Goal: Task Accomplishment & Management: Use online tool/utility

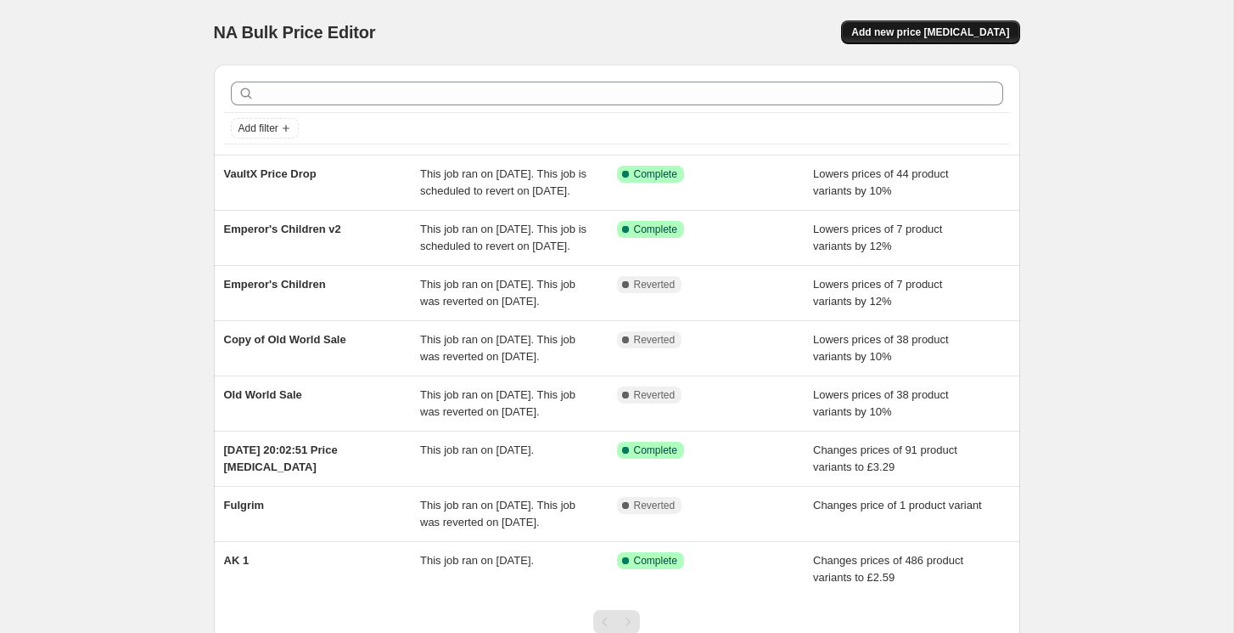
click at [914, 37] on span "Add new price change job" at bounding box center [931, 32] width 158 height 14
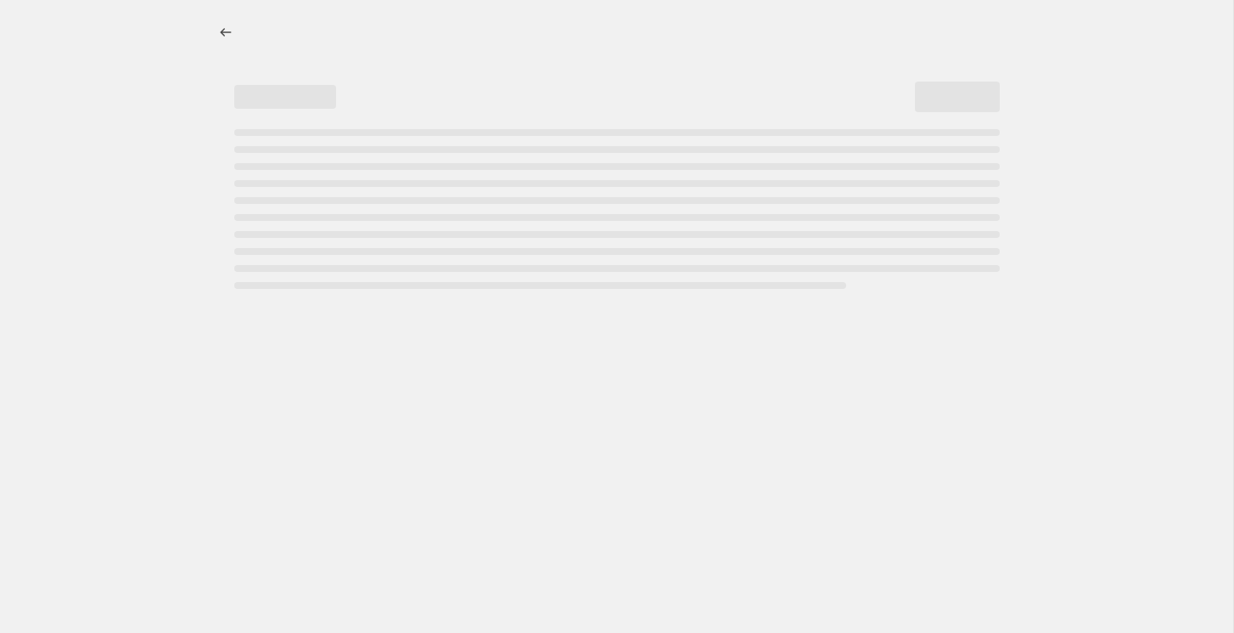
select select "percentage"
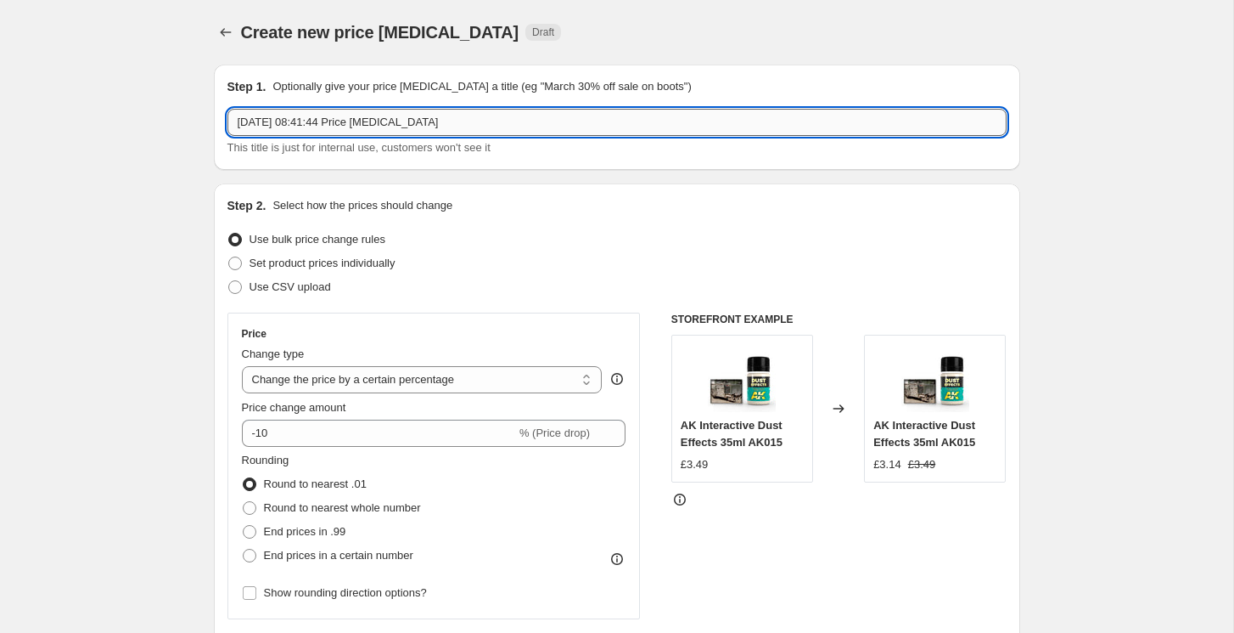
click at [348, 122] on input "25 Sept 2025, 08:41:44 Price change job" at bounding box center [617, 122] width 779 height 27
type input "Payday (september)"
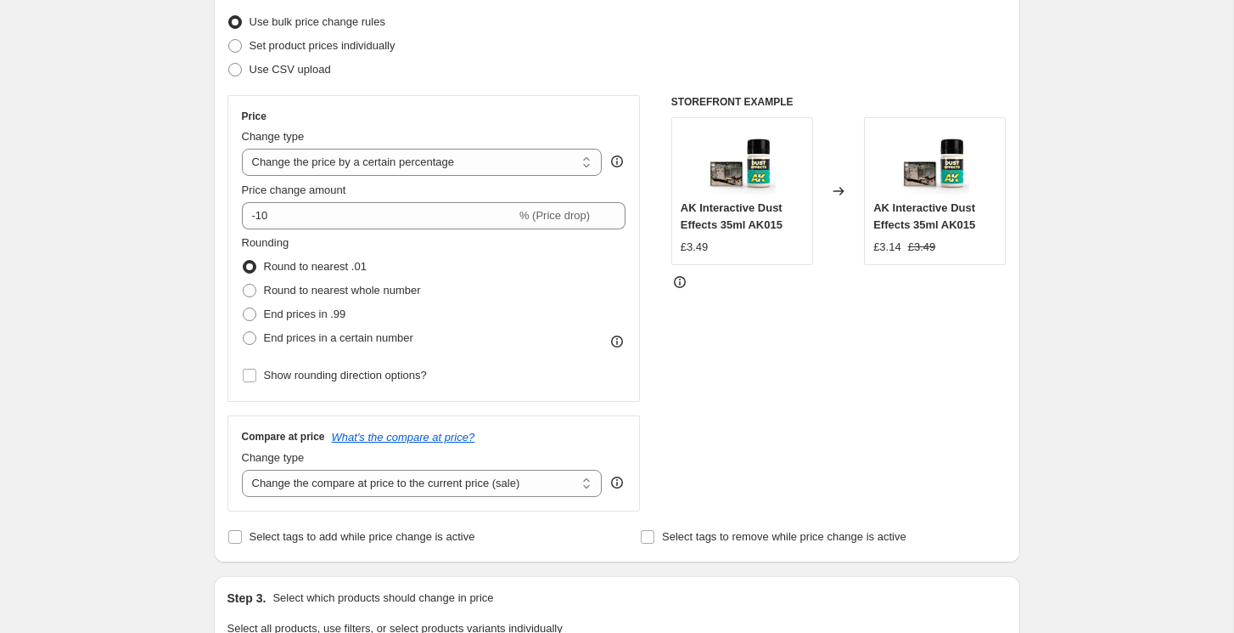
scroll to position [203, 0]
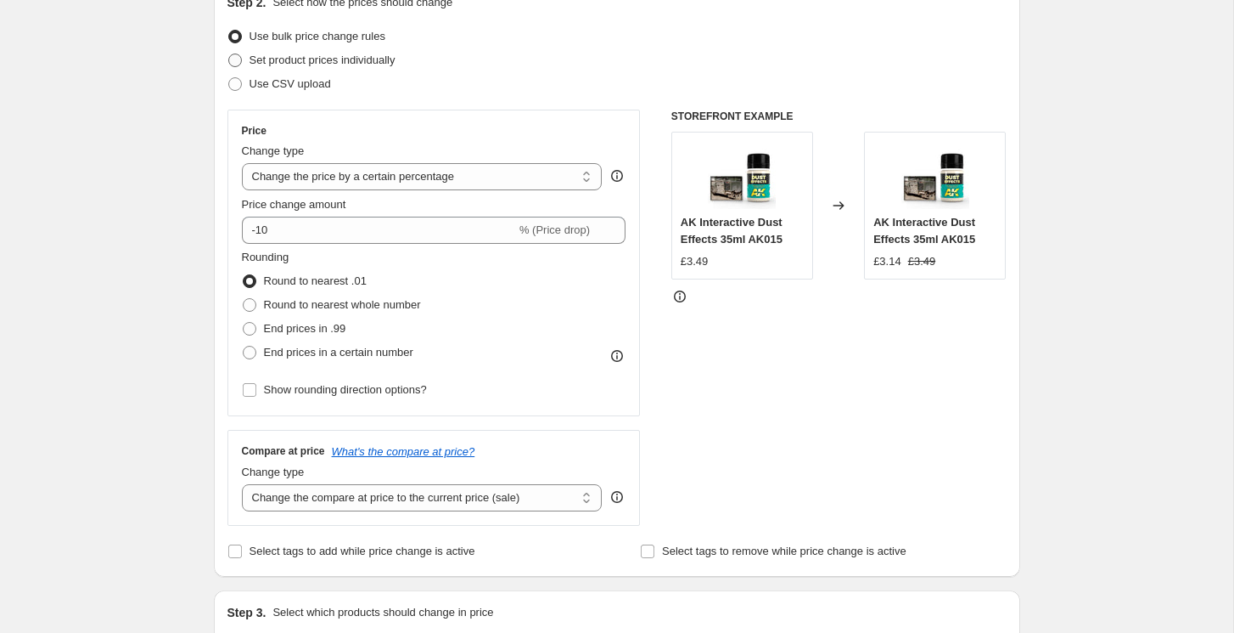
click at [235, 59] on span at bounding box center [235, 60] width 14 height 14
click at [229, 54] on input "Set product prices individually" at bounding box center [228, 53] width 1 height 1
radio input "true"
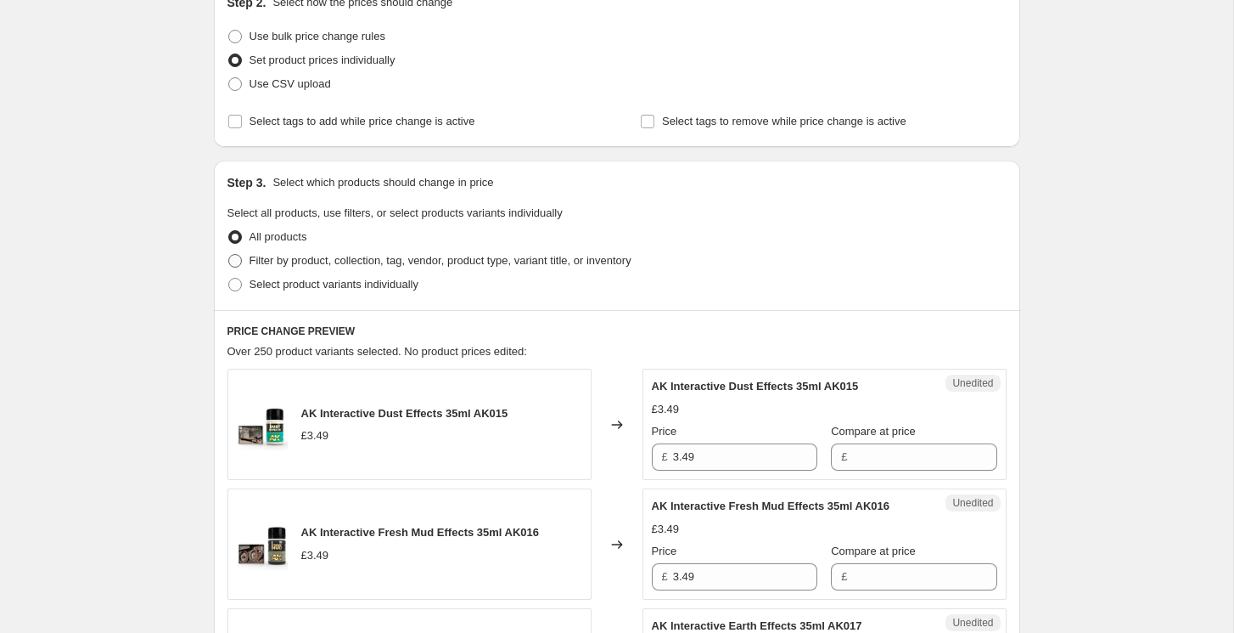
click at [236, 261] on span at bounding box center [235, 261] width 14 height 14
click at [229, 255] on input "Filter by product, collection, tag, vendor, product type, variant title, or inv…" at bounding box center [228, 254] width 1 height 1
radio input "true"
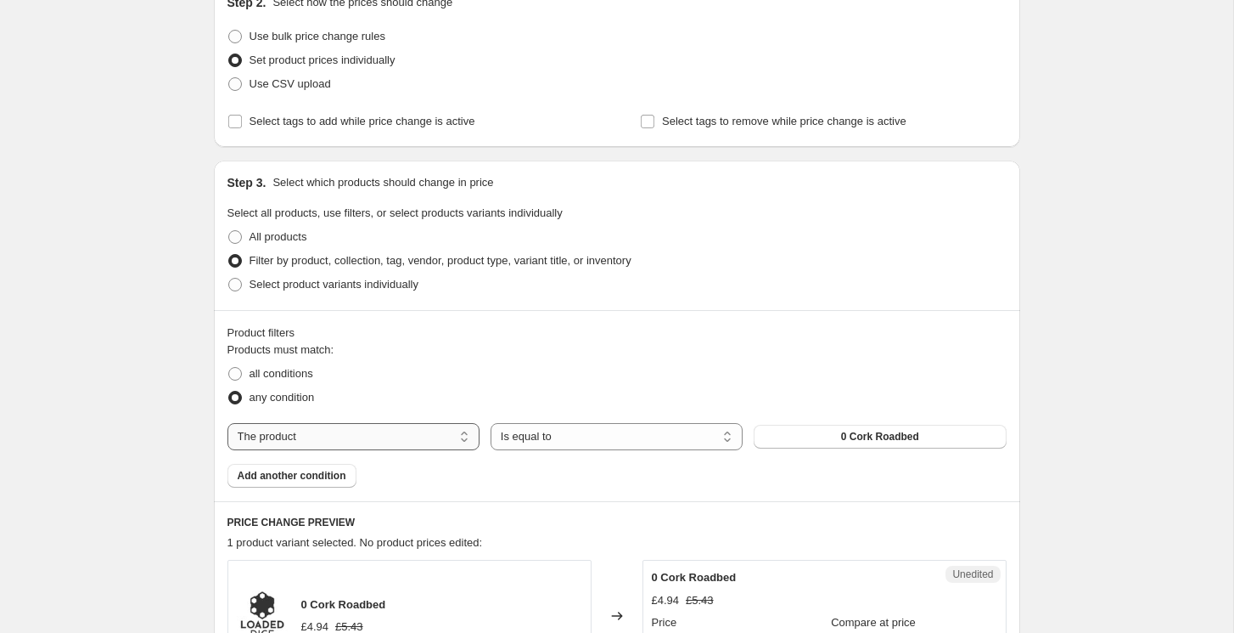
click at [448, 430] on select "The product The product's collection The product's tag The product's vendor The…" at bounding box center [354, 436] width 252 height 27
select select "tag"
click at [808, 437] on span "40k Faction_Adepta Sororitas" at bounding box center [879, 437] width 143 height 14
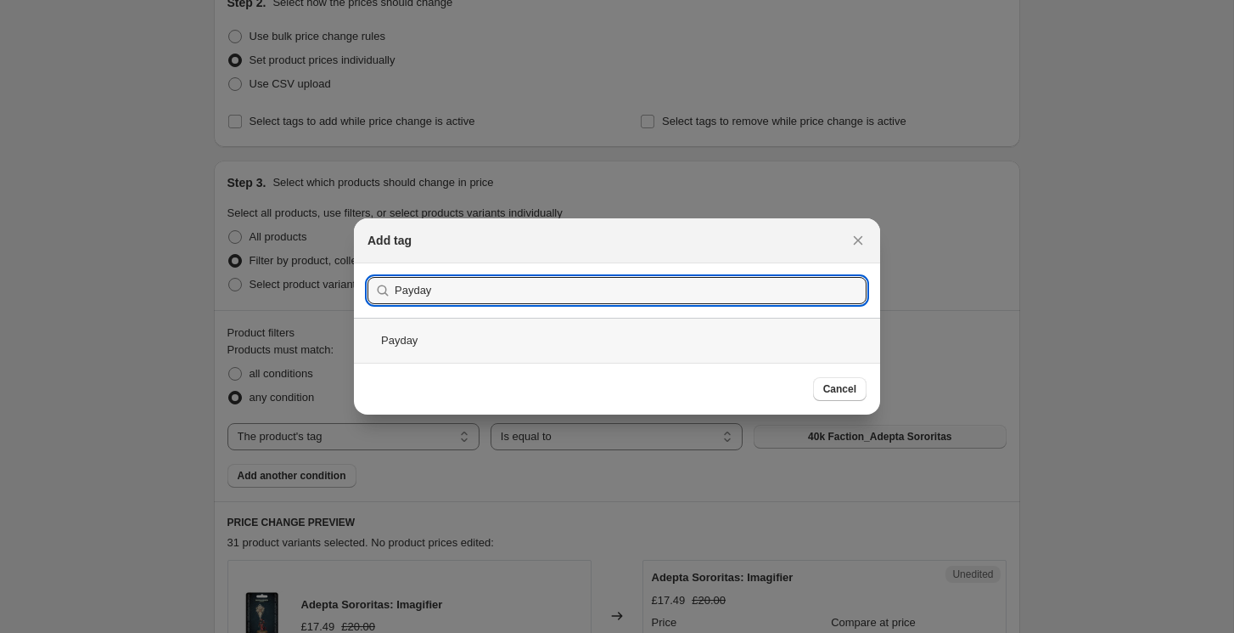
type input "Payday"
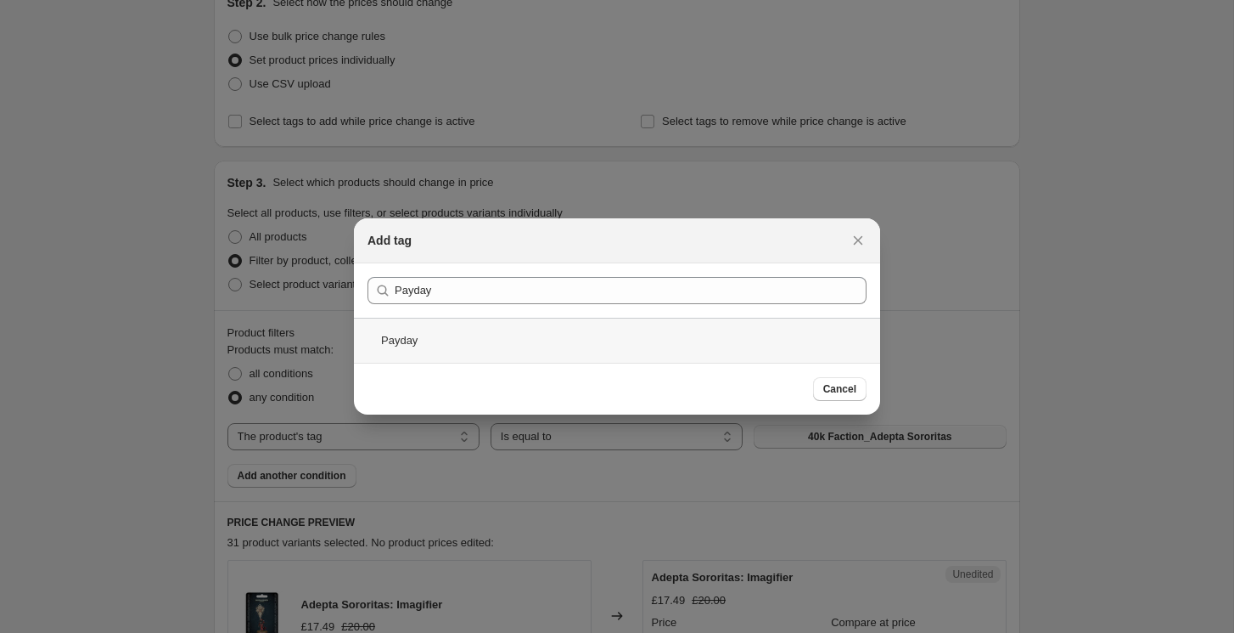
click at [517, 335] on div "Payday" at bounding box center [617, 340] width 526 height 45
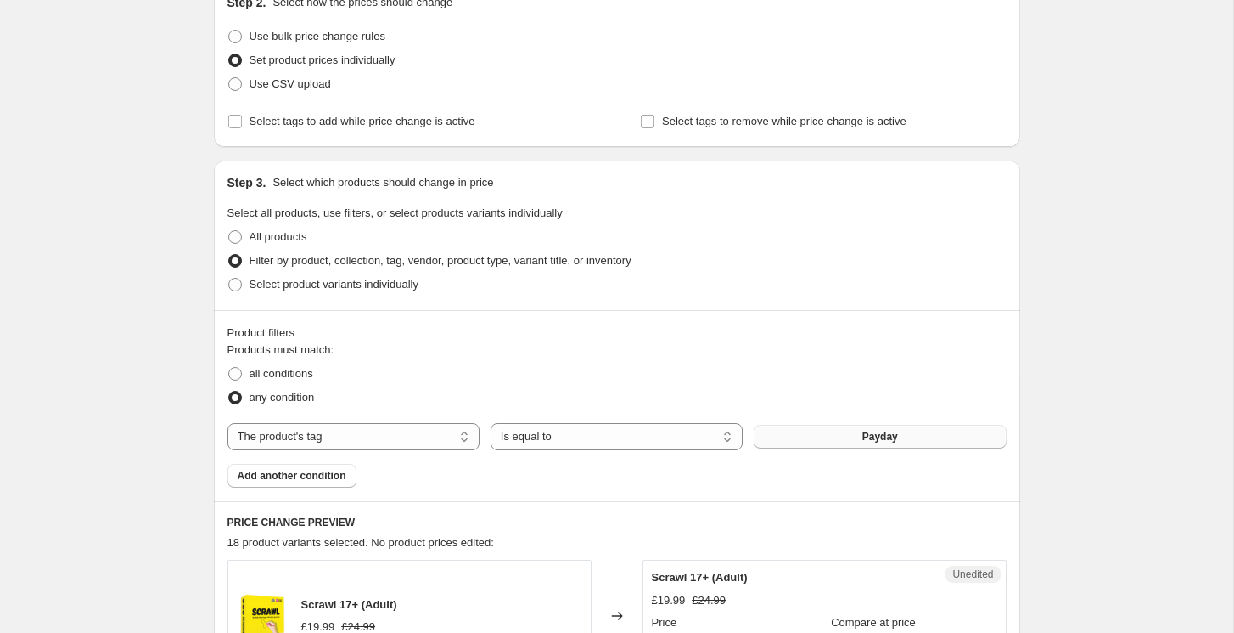
click at [216, 404] on div "Product filters Products must match: all conditions any condition The product T…" at bounding box center [617, 405] width 807 height 191
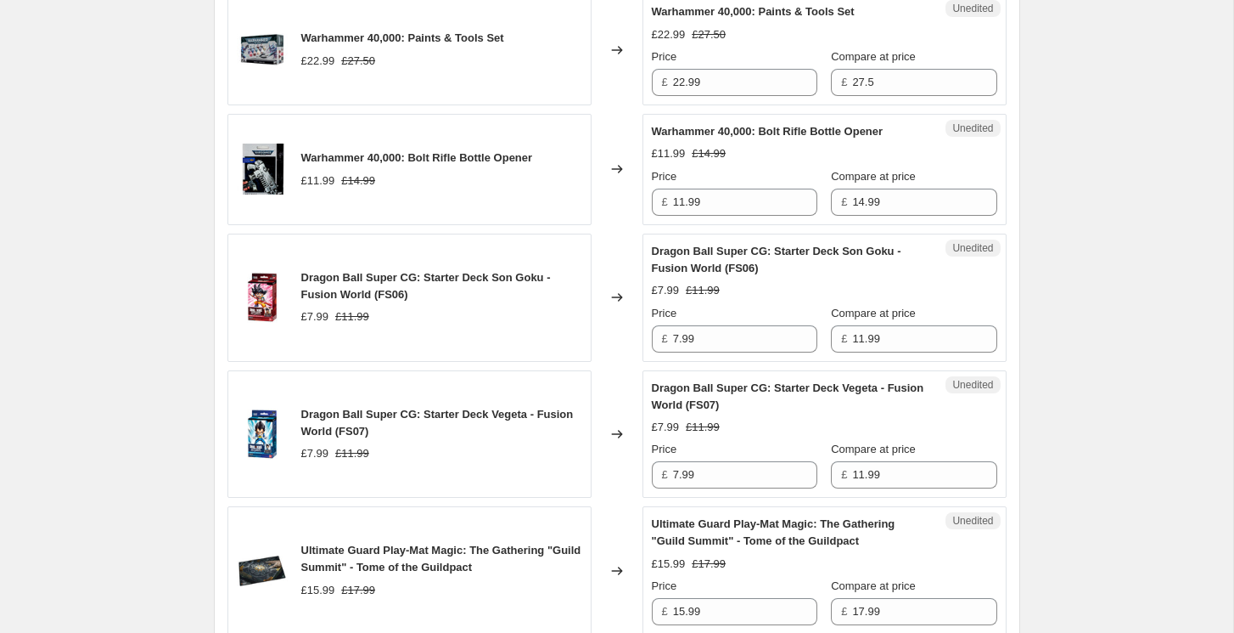
scroll to position [889, 0]
click at [700, 201] on input "11.99" at bounding box center [745, 201] width 144 height 27
type input "9.99"
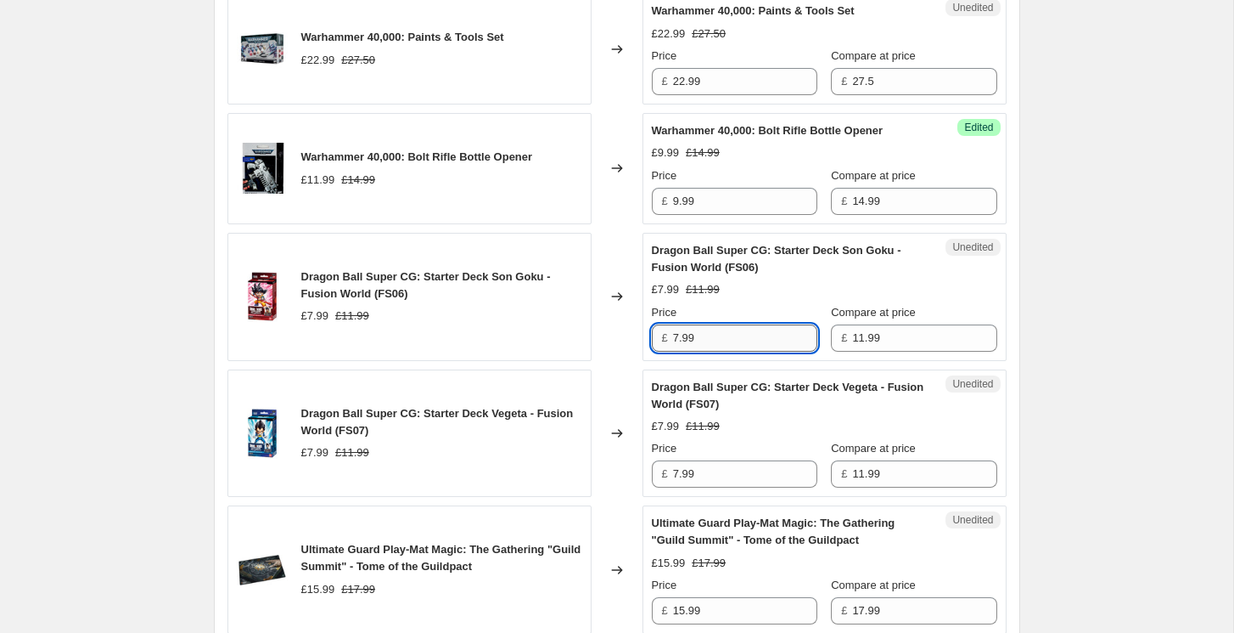
click at [735, 330] on input "7.99" at bounding box center [745, 337] width 144 height 27
type input "4.99"
click at [711, 471] on input "7.99" at bounding box center [745, 473] width 144 height 27
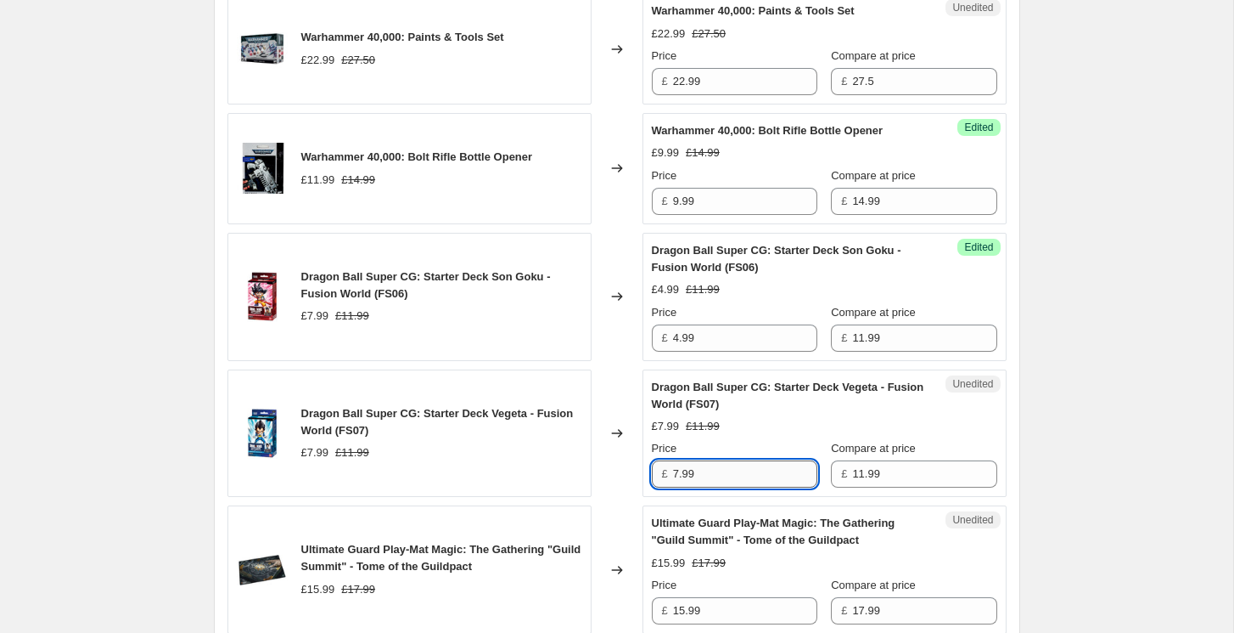
click at [711, 471] on input "7.99" at bounding box center [745, 473] width 144 height 27
type input "4.99"
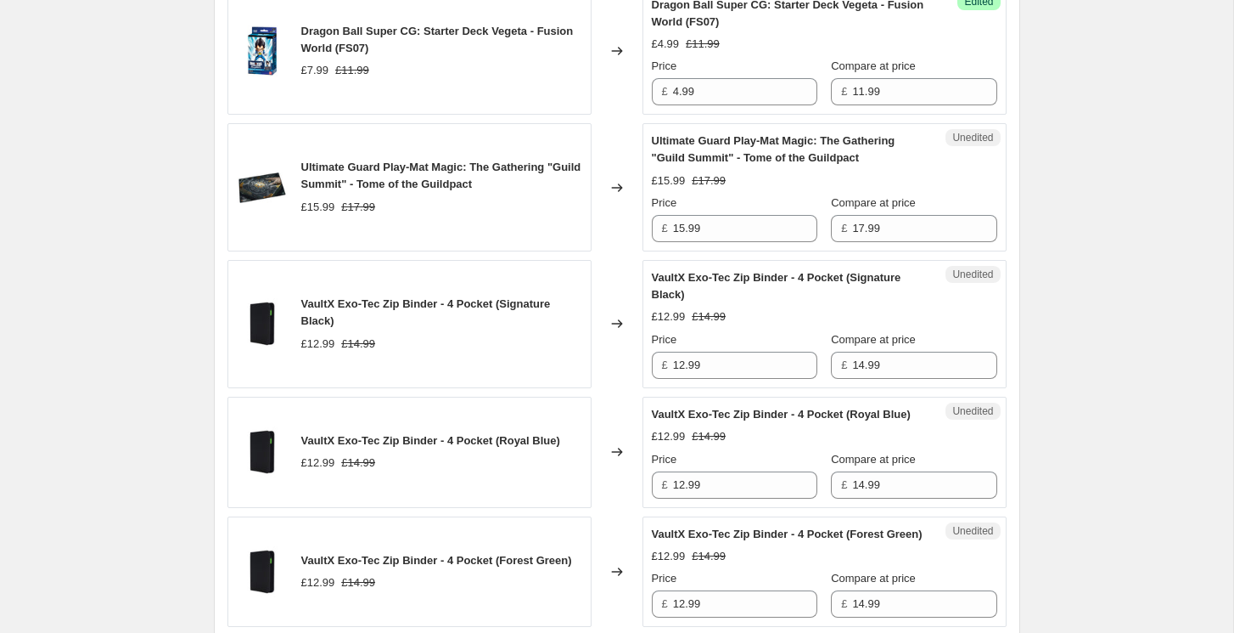
scroll to position [1294, 0]
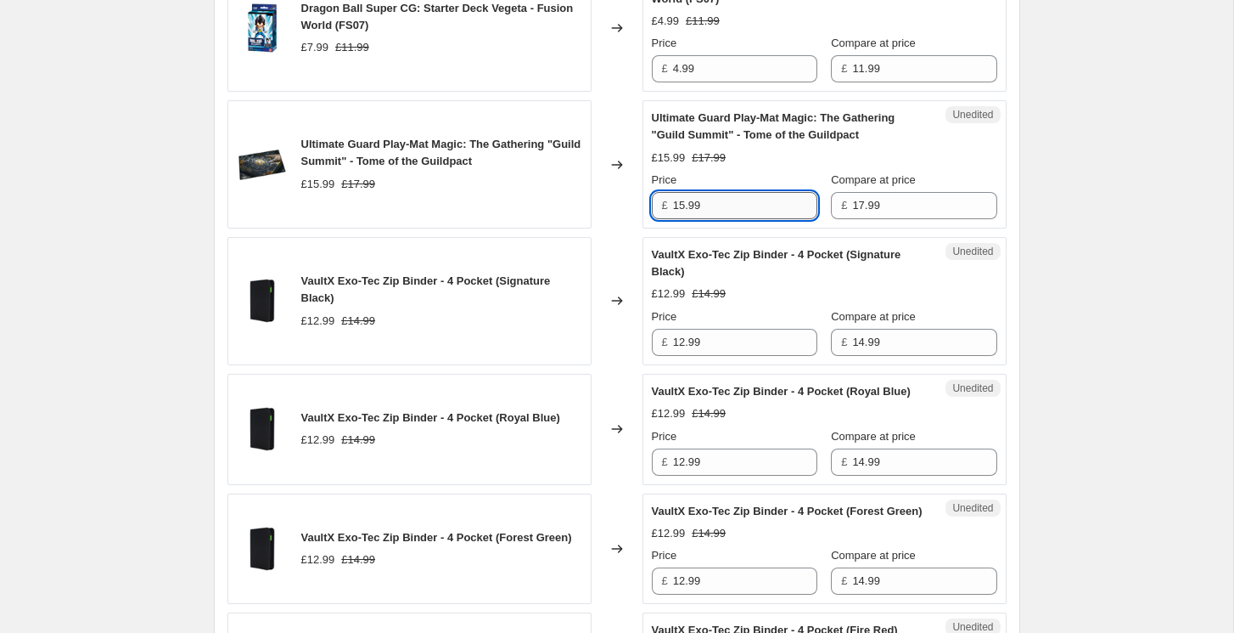
click at [708, 211] on input "15.99" at bounding box center [745, 205] width 144 height 27
type input "11.99"
click at [143, 270] on div "Create new price change job. This page is ready Create new price change job Dra…" at bounding box center [617, 366] width 1234 height 3321
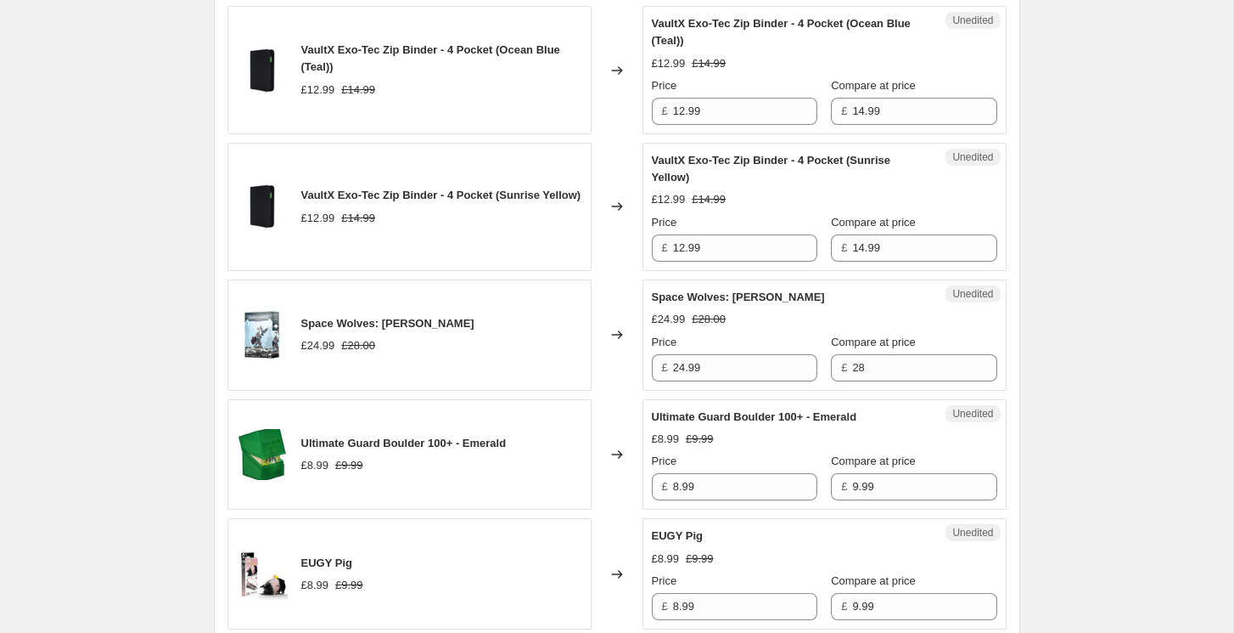
scroll to position [2027, 0]
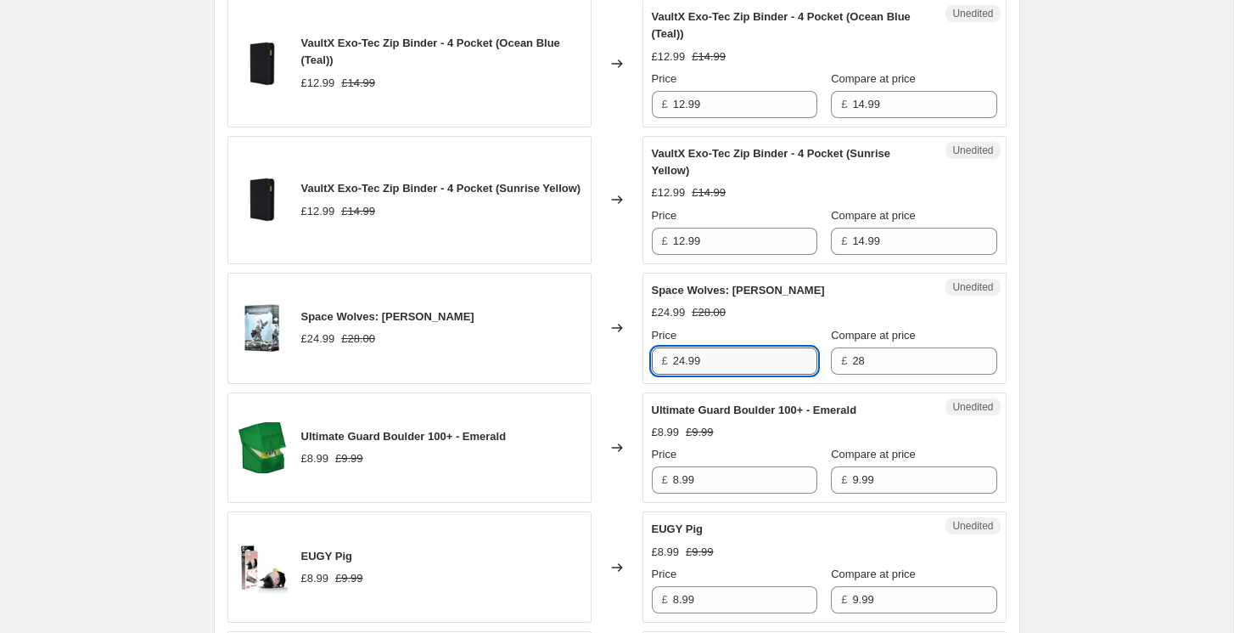
click at [734, 374] on input "24.99" at bounding box center [745, 360] width 144 height 27
type input "19.99"
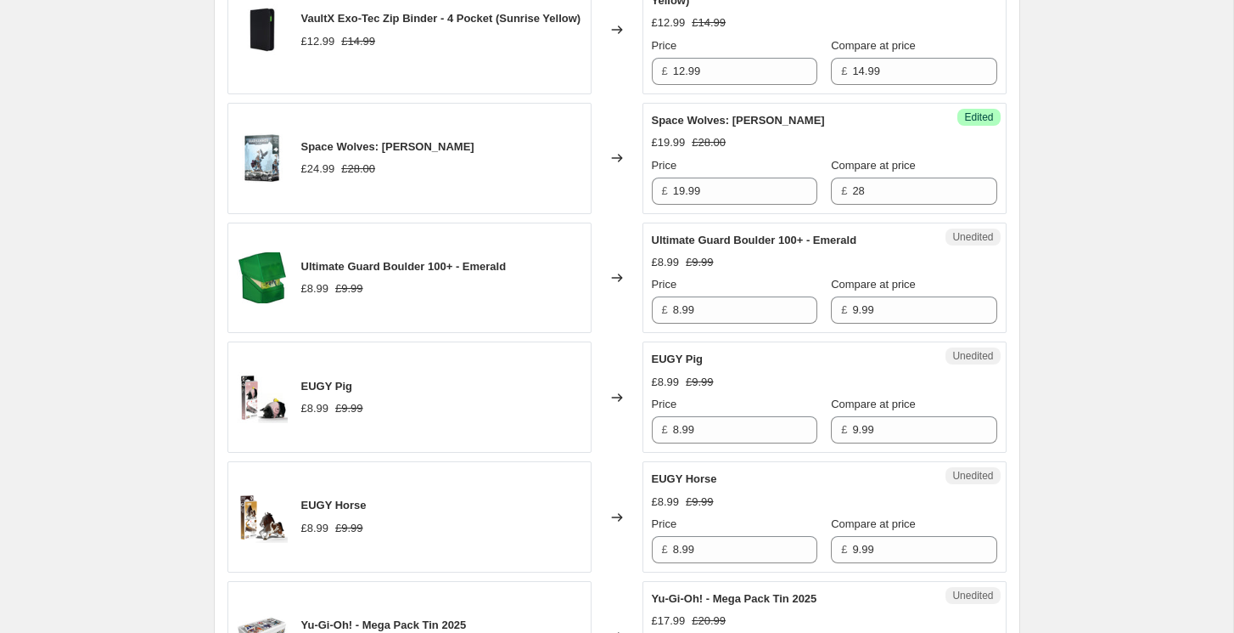
scroll to position [2220, 0]
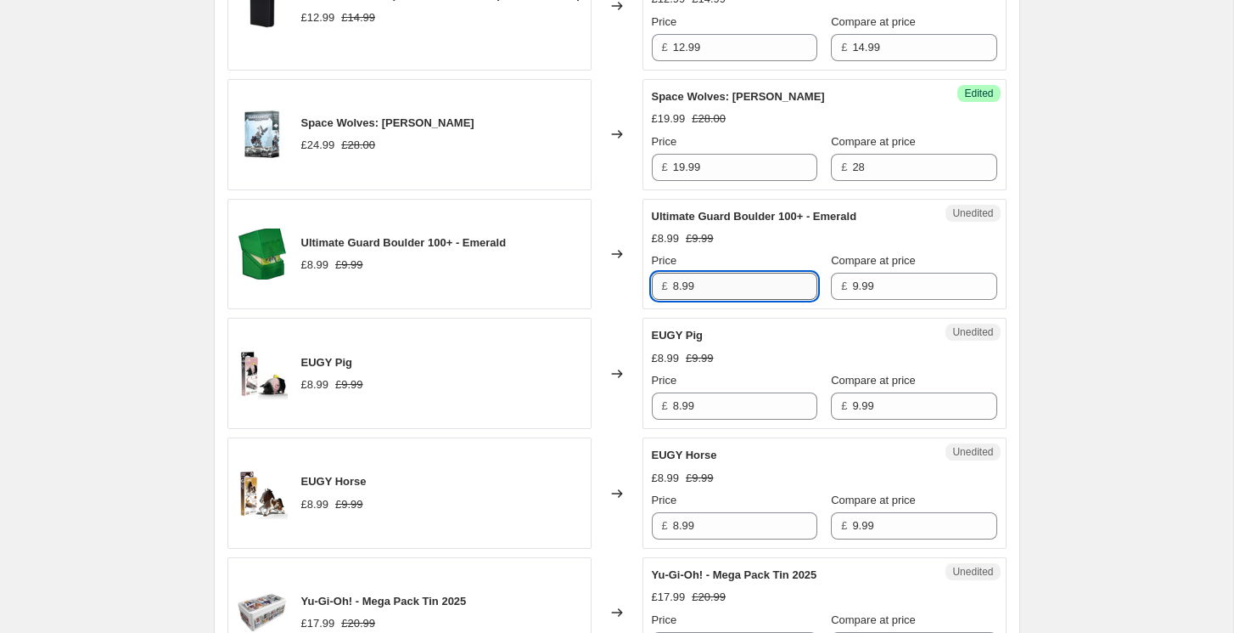
click at [725, 300] on input "8.99" at bounding box center [745, 286] width 144 height 27
type input "5.99"
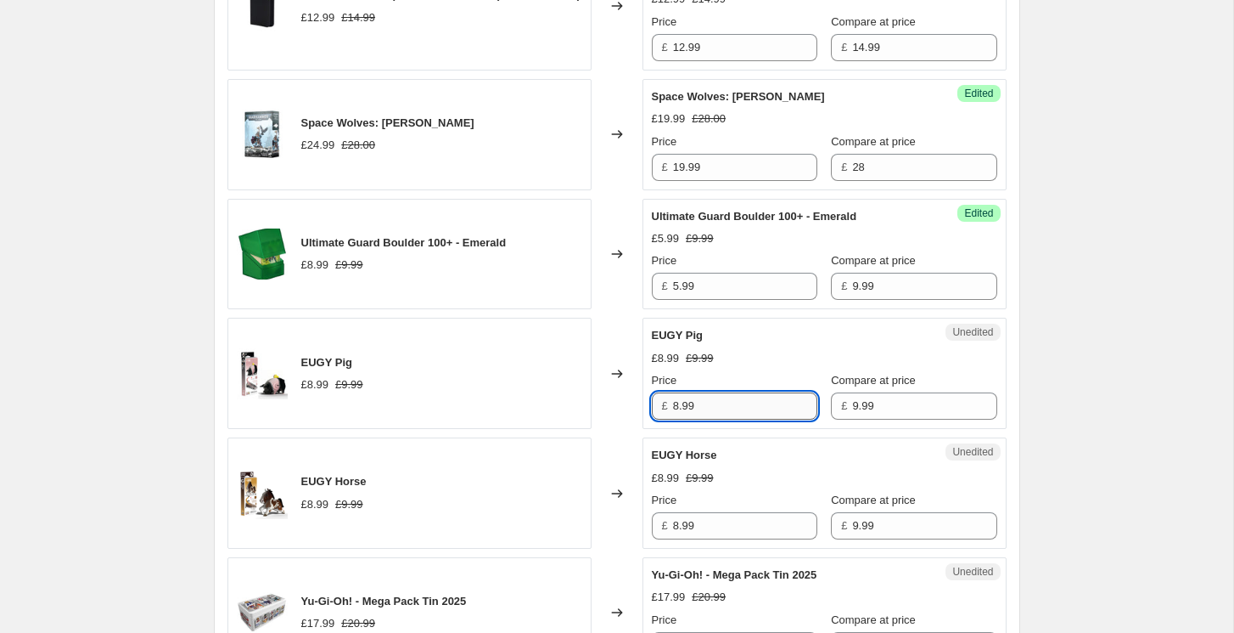
click at [702, 419] on input "8.99" at bounding box center [745, 405] width 144 height 27
type input "6.99"
click at [711, 539] on input "8.99" at bounding box center [745, 525] width 144 height 27
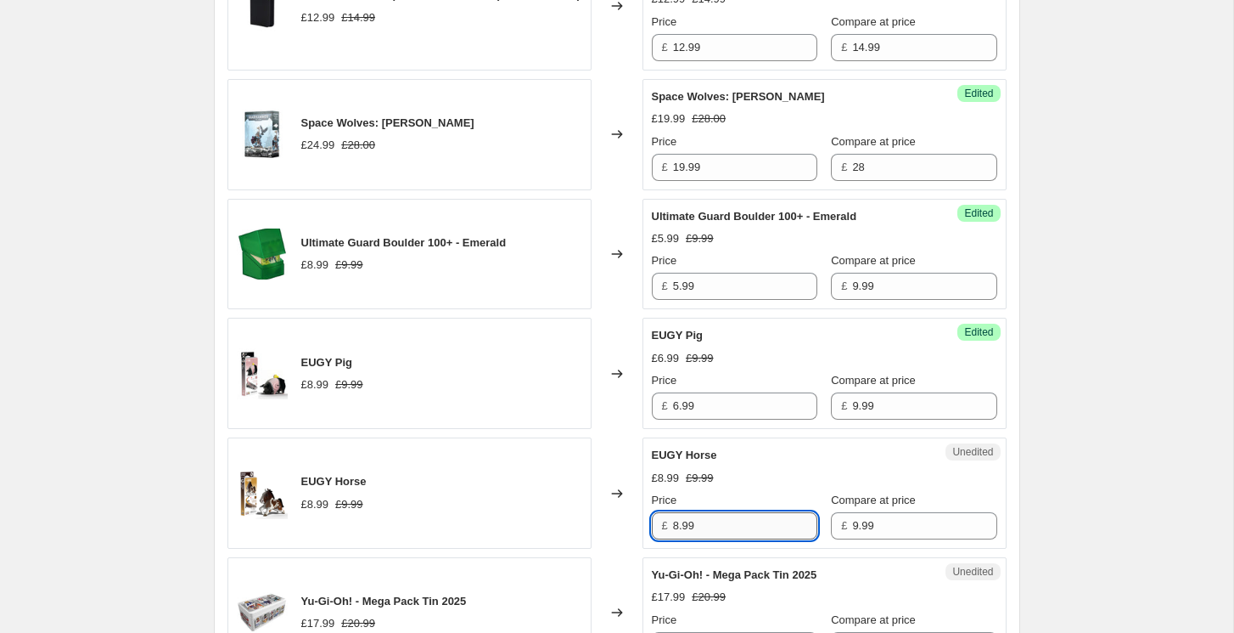
click at [711, 539] on input "8.99" at bounding box center [745, 525] width 144 height 27
type input "6.99"
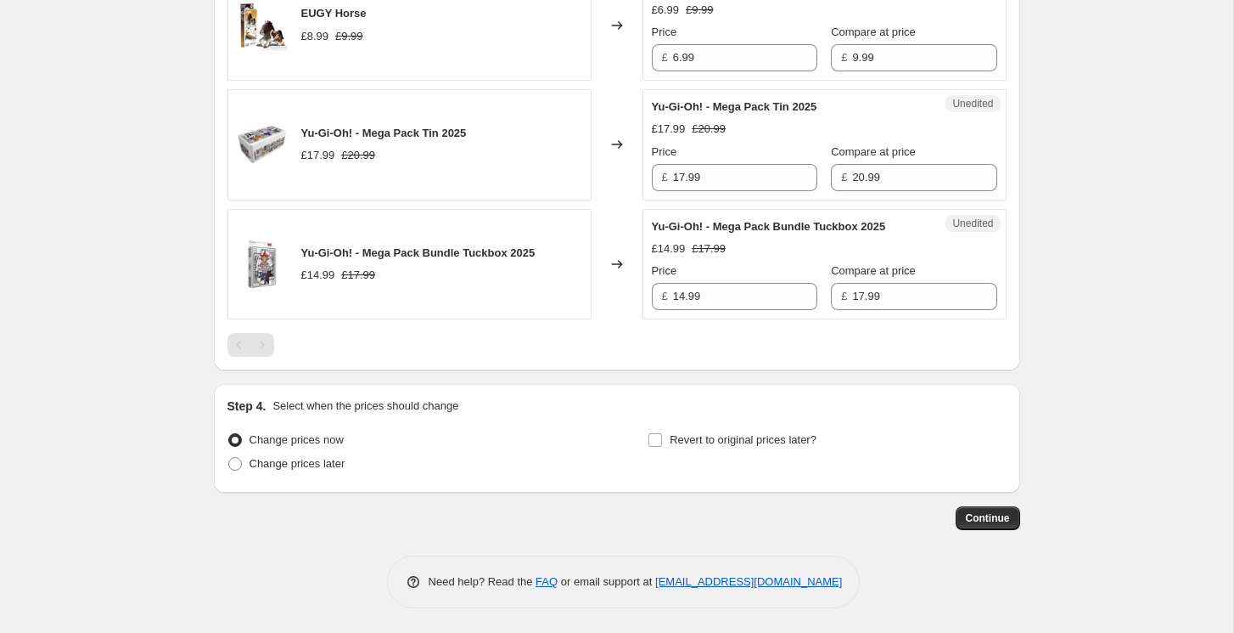
scroll to position [2692, 0]
click at [718, 190] on input "17.99" at bounding box center [745, 176] width 144 height 27
type input "14.99"
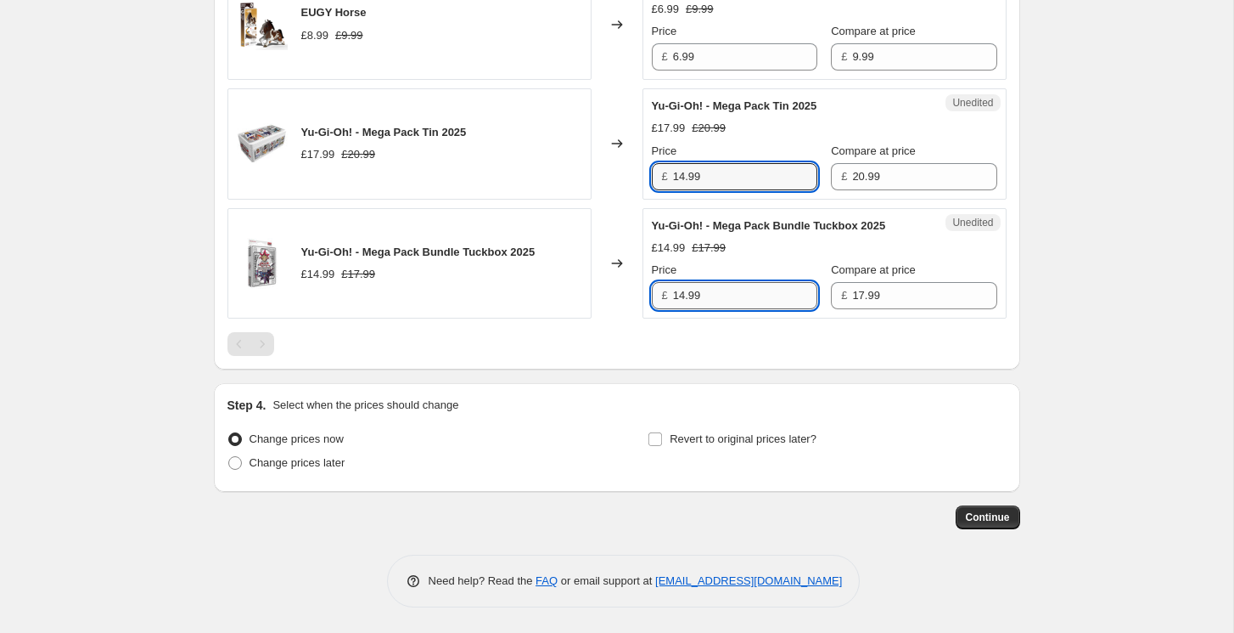
click at [711, 309] on input "14.99" at bounding box center [745, 295] width 144 height 27
type input "11.99"
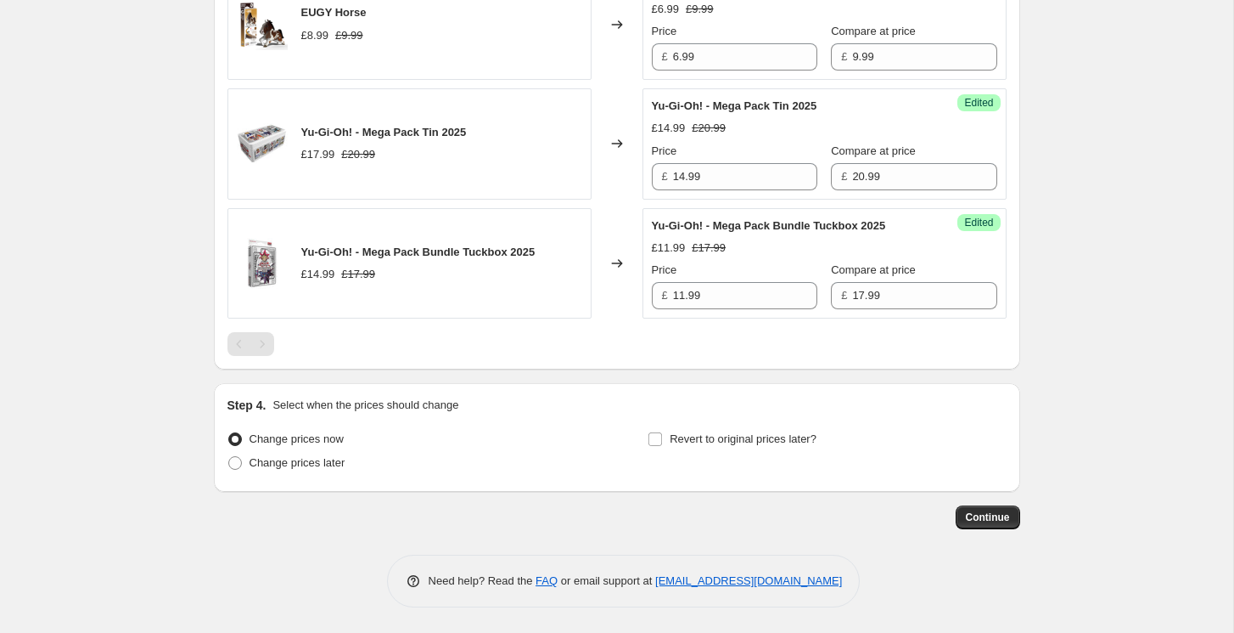
click at [661, 446] on input "Revert to original prices later?" at bounding box center [656, 439] width 14 height 14
checkbox input "true"
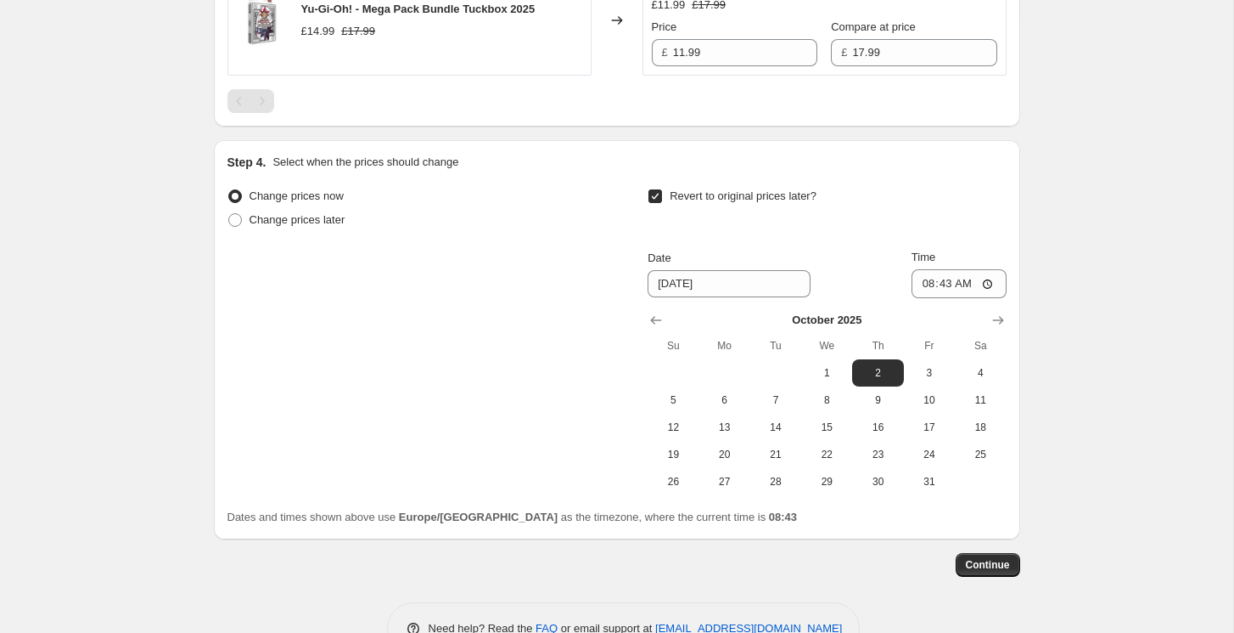
scroll to position [2934, 0]
click at [655, 326] on icon "Show previous month, September 2025" at bounding box center [656, 317] width 17 height 17
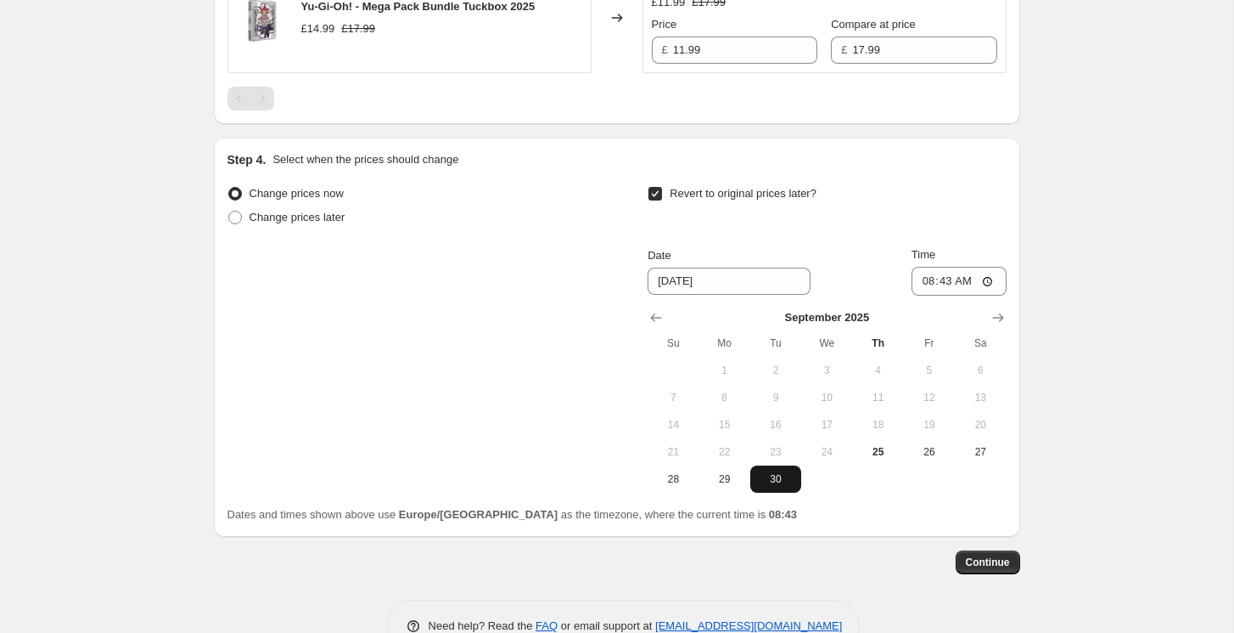
click at [778, 486] on span "30" at bounding box center [775, 479] width 37 height 14
type input "9/30/2025"
click at [941, 295] on input "08:43" at bounding box center [959, 281] width 95 height 29
type input "23:59"
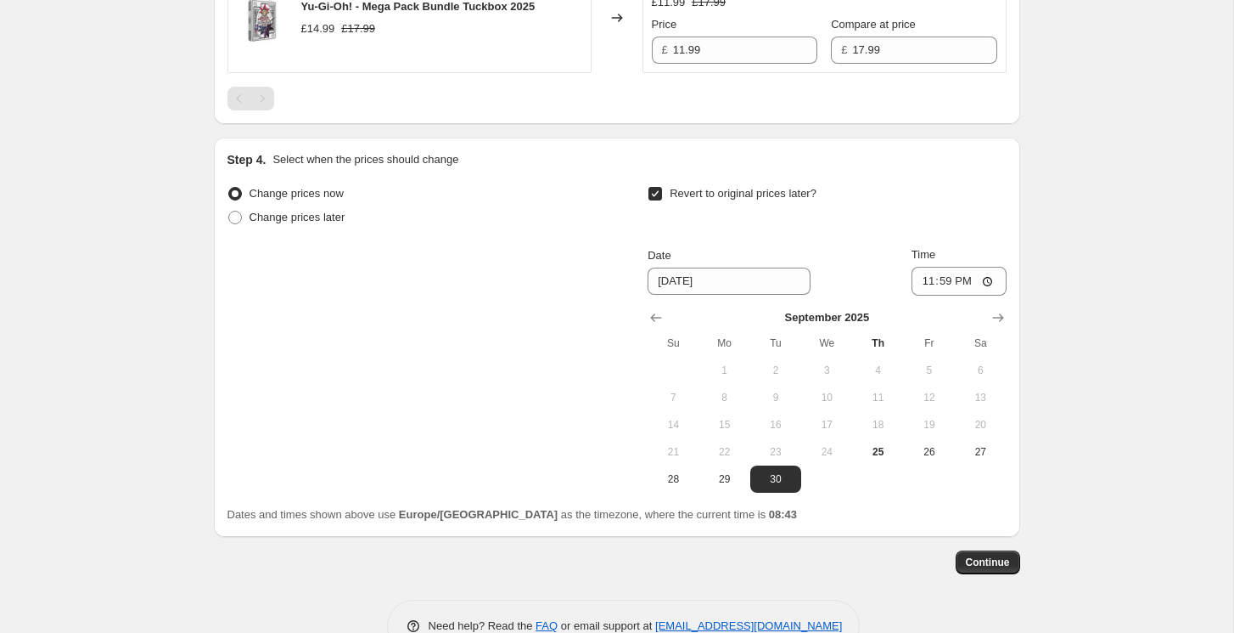
scroll to position [3047, 0]
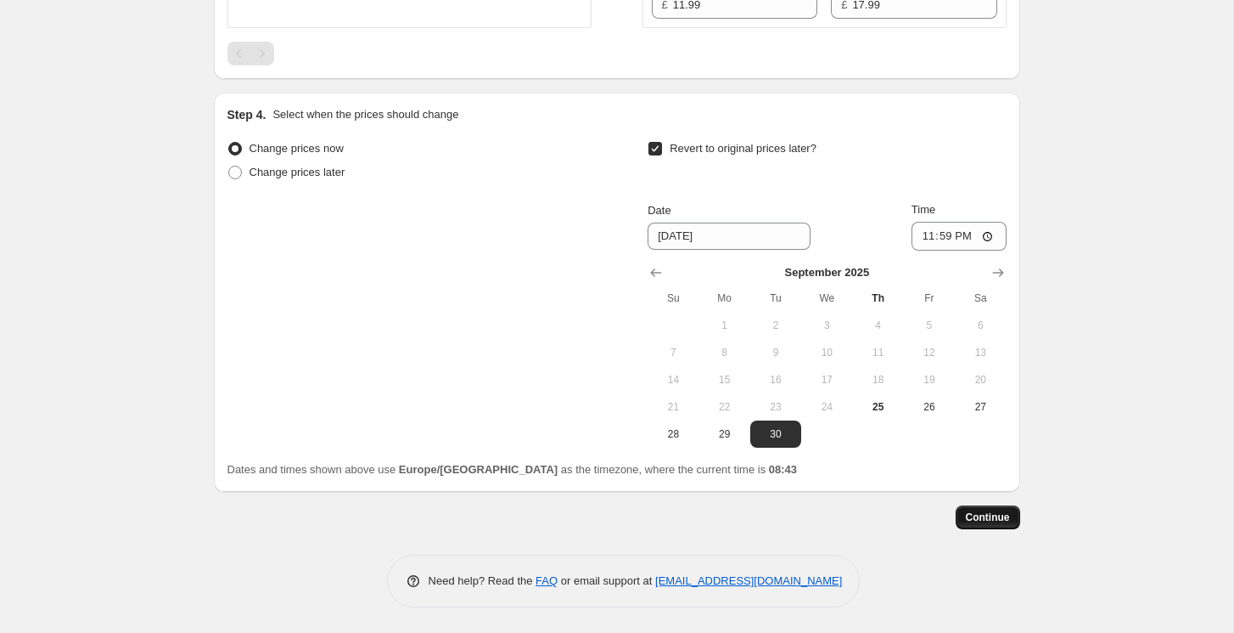
click at [1002, 521] on span "Continue" at bounding box center [988, 517] width 44 height 14
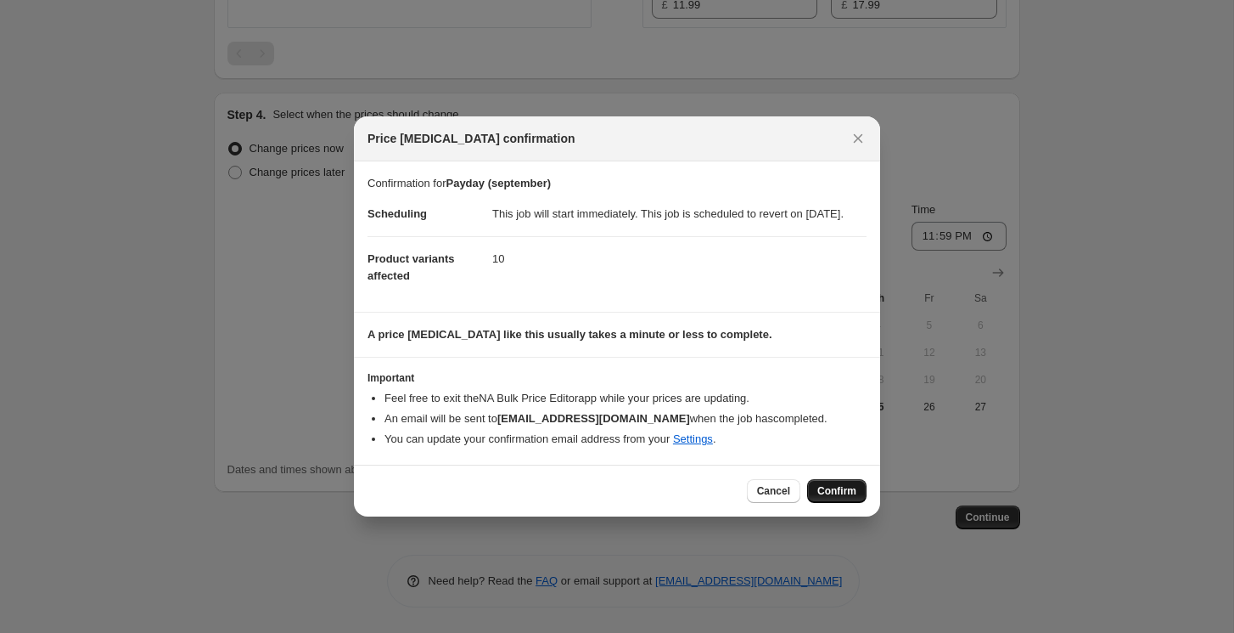
click at [846, 498] on span "Confirm" at bounding box center [837, 491] width 39 height 14
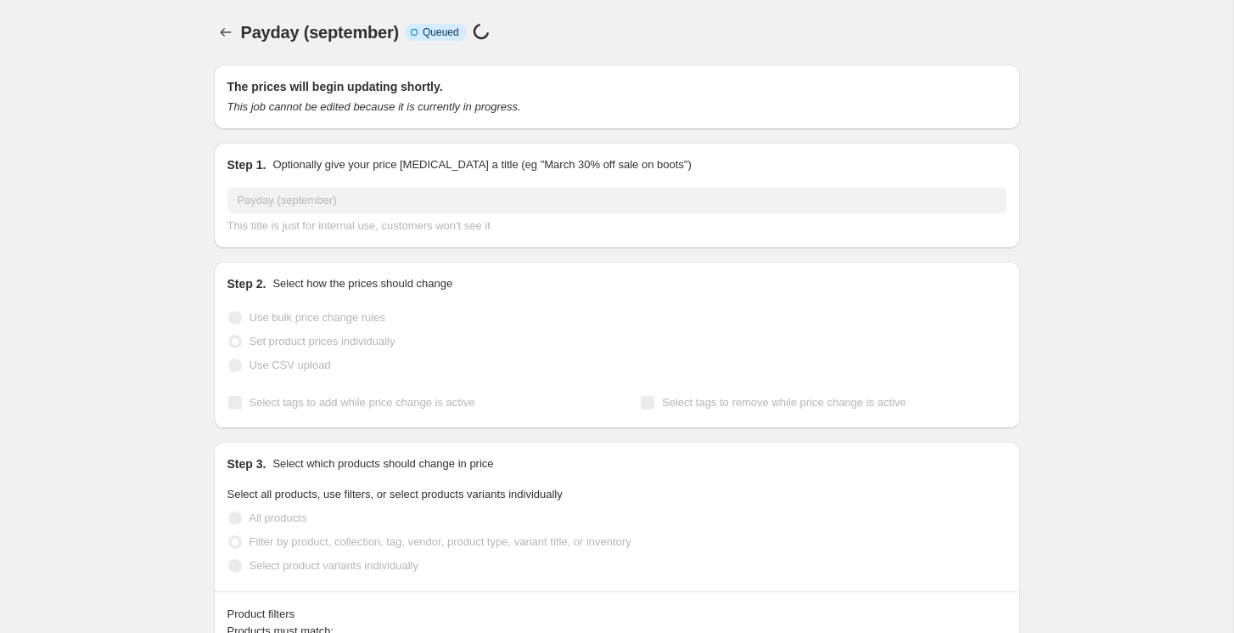
scroll to position [2969, 0]
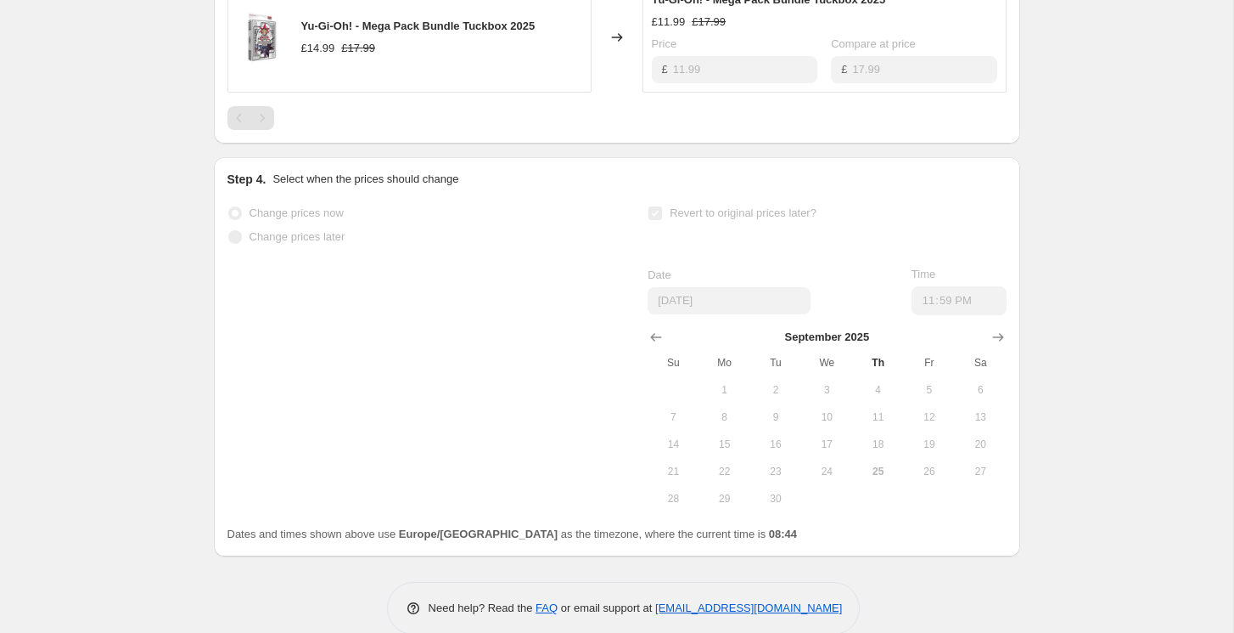
select select "tag"
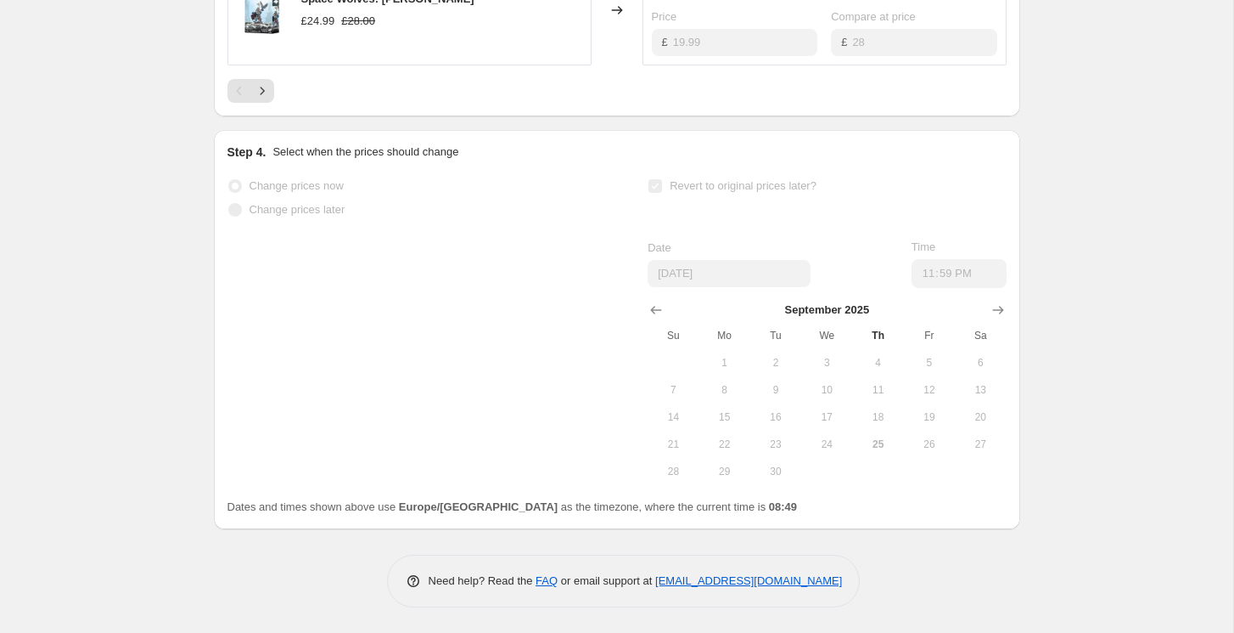
scroll to position [0, 0]
